Goal: Find specific page/section: Find specific page/section

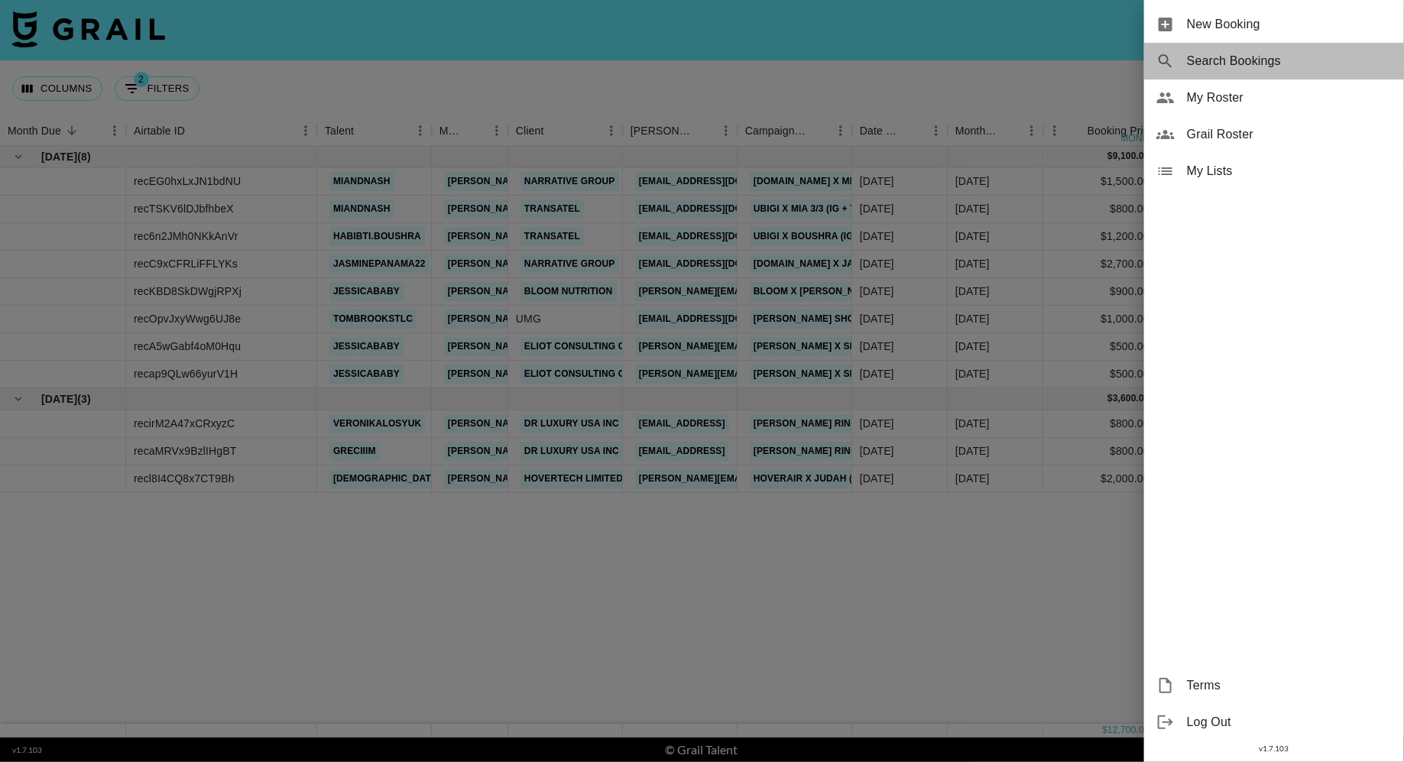
click at [1213, 63] on span "Search Bookings" at bounding box center [1289, 61] width 205 height 18
select select "id"
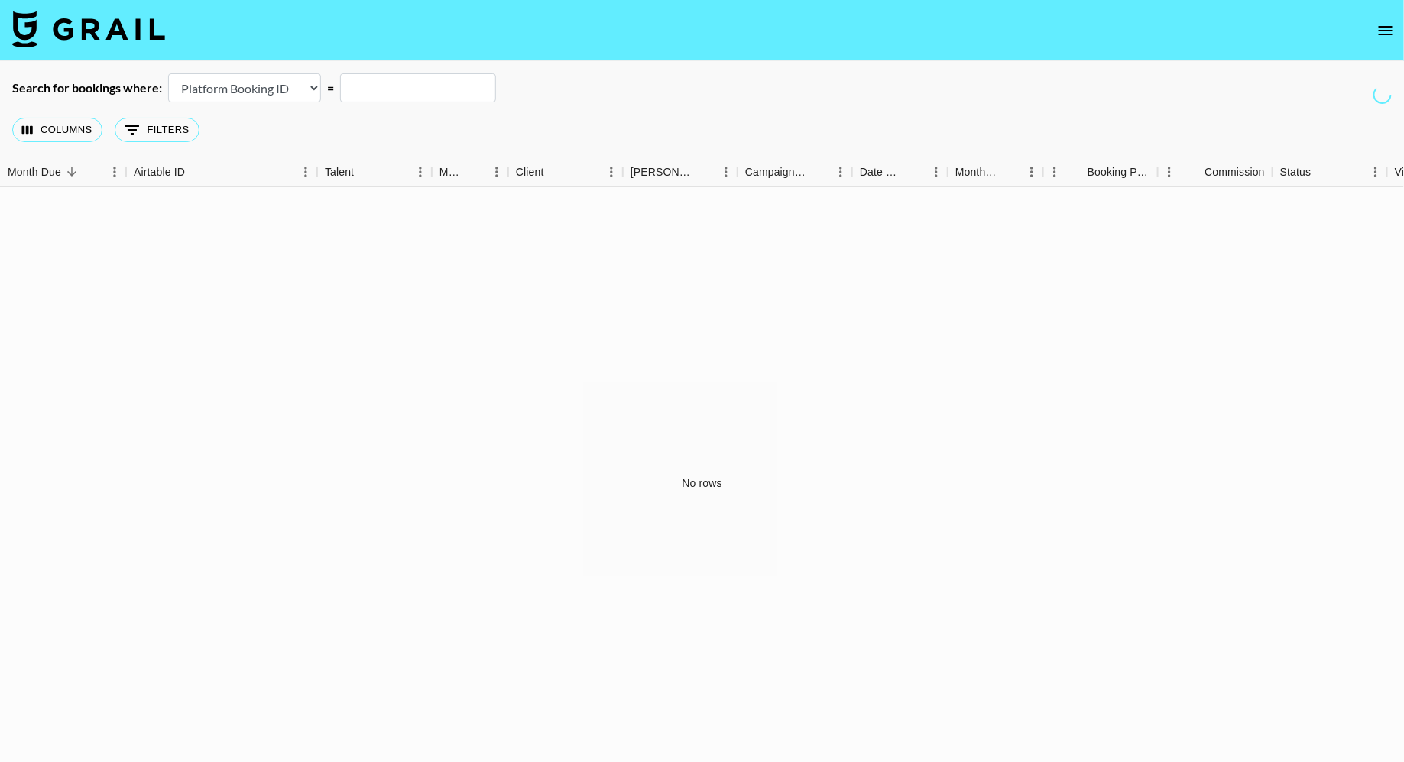
click at [1380, 29] on icon "open drawer" at bounding box center [1385, 30] width 18 height 18
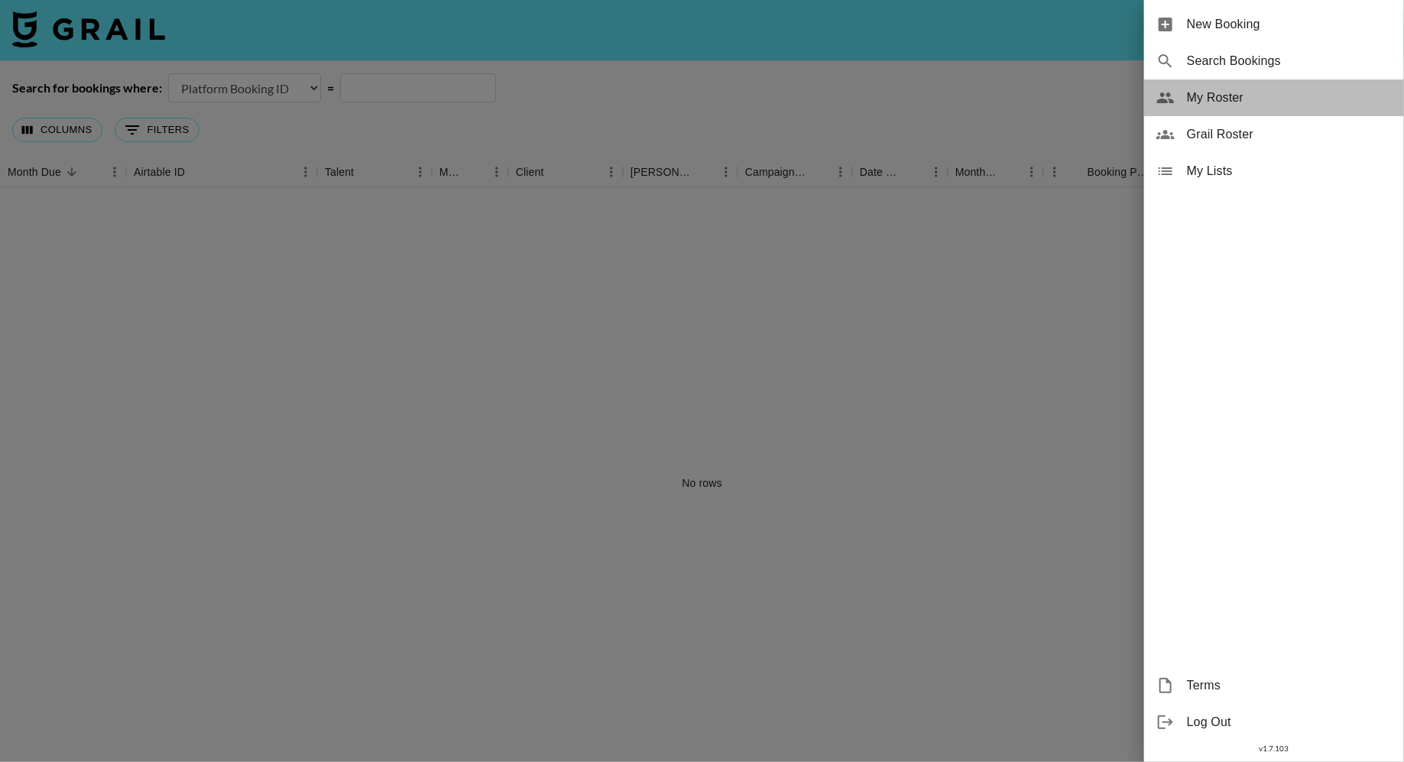
click at [1233, 105] on span "My Roster" at bounding box center [1289, 98] width 205 height 18
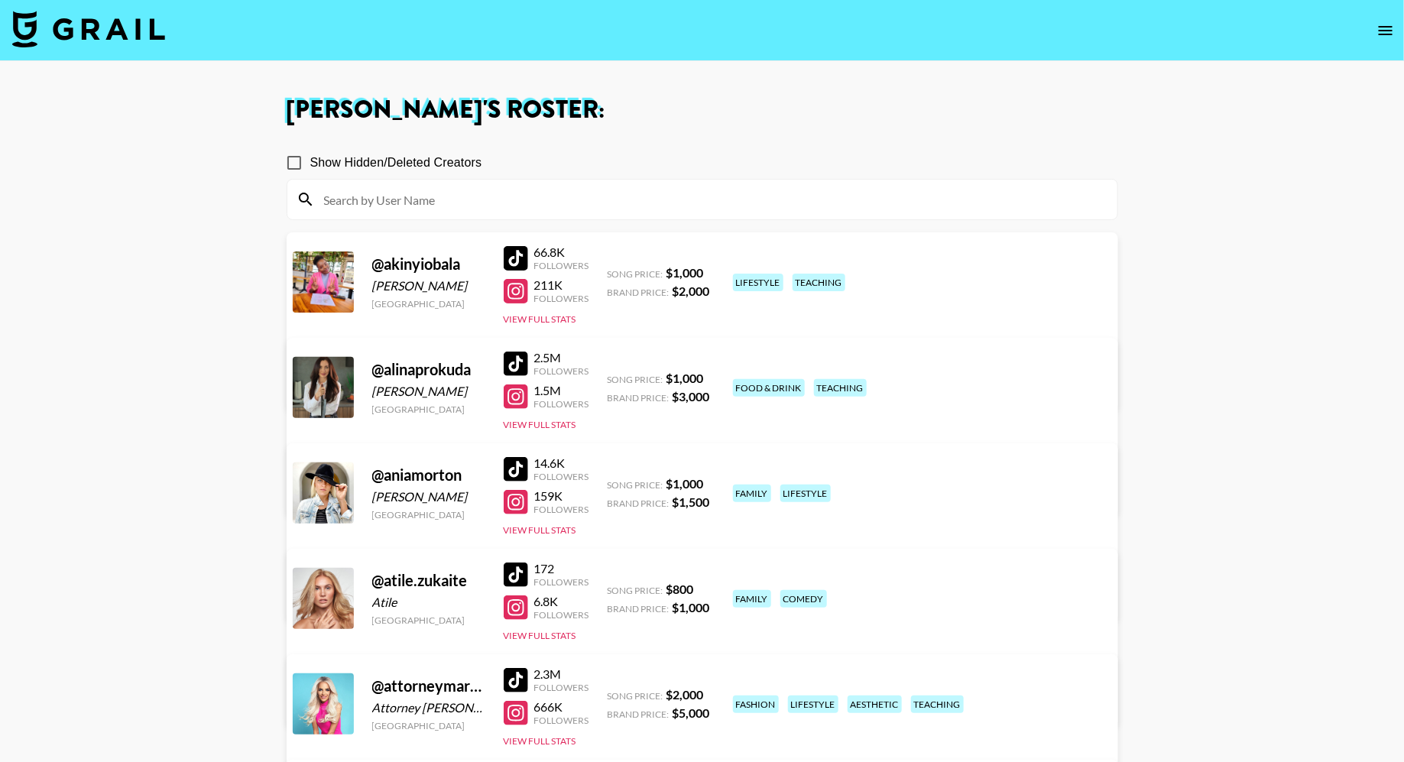
click at [371, 201] on input at bounding box center [711, 199] width 793 height 24
paste input "tombrookstlc"
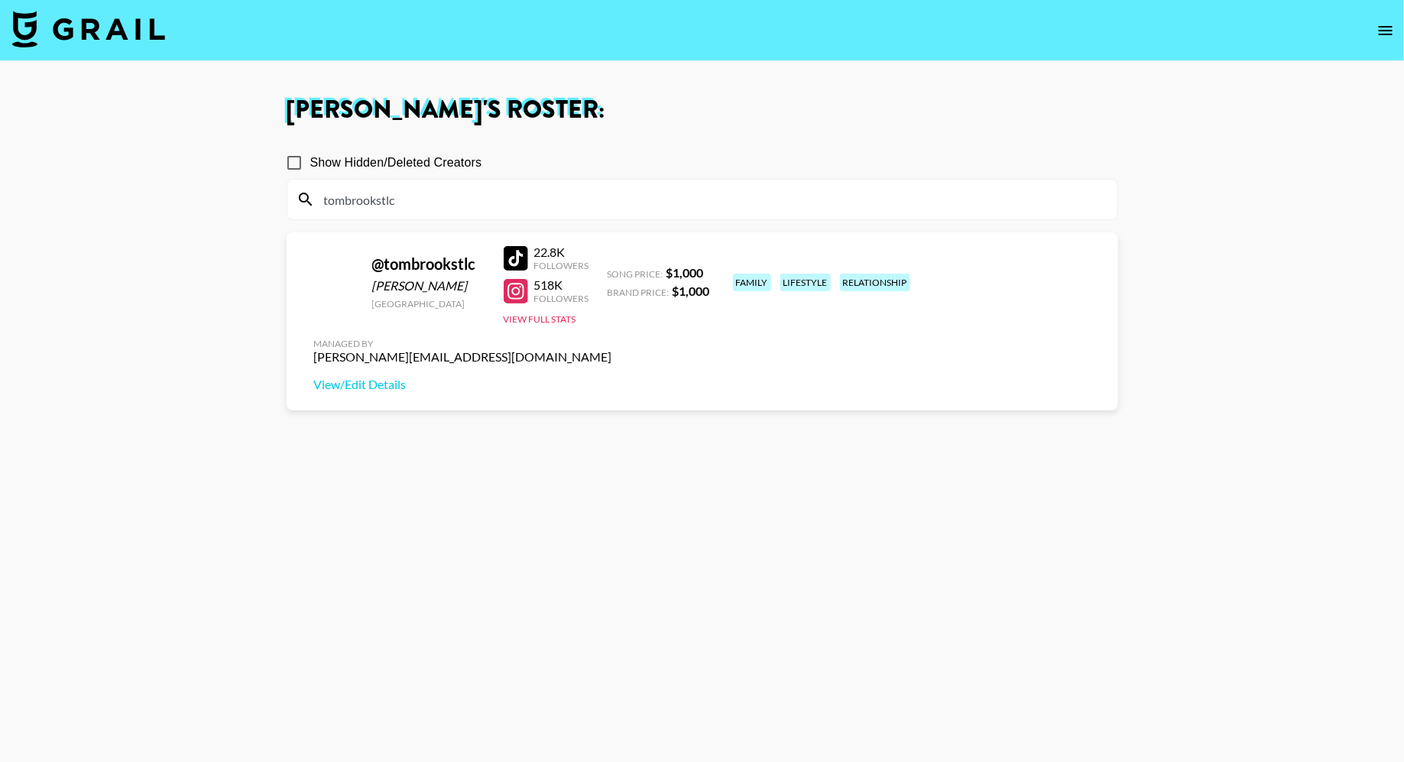
type input "tombrookstlc"
click at [512, 288] on div at bounding box center [516, 291] width 24 height 24
